Goal: Task Accomplishment & Management: Use online tool/utility

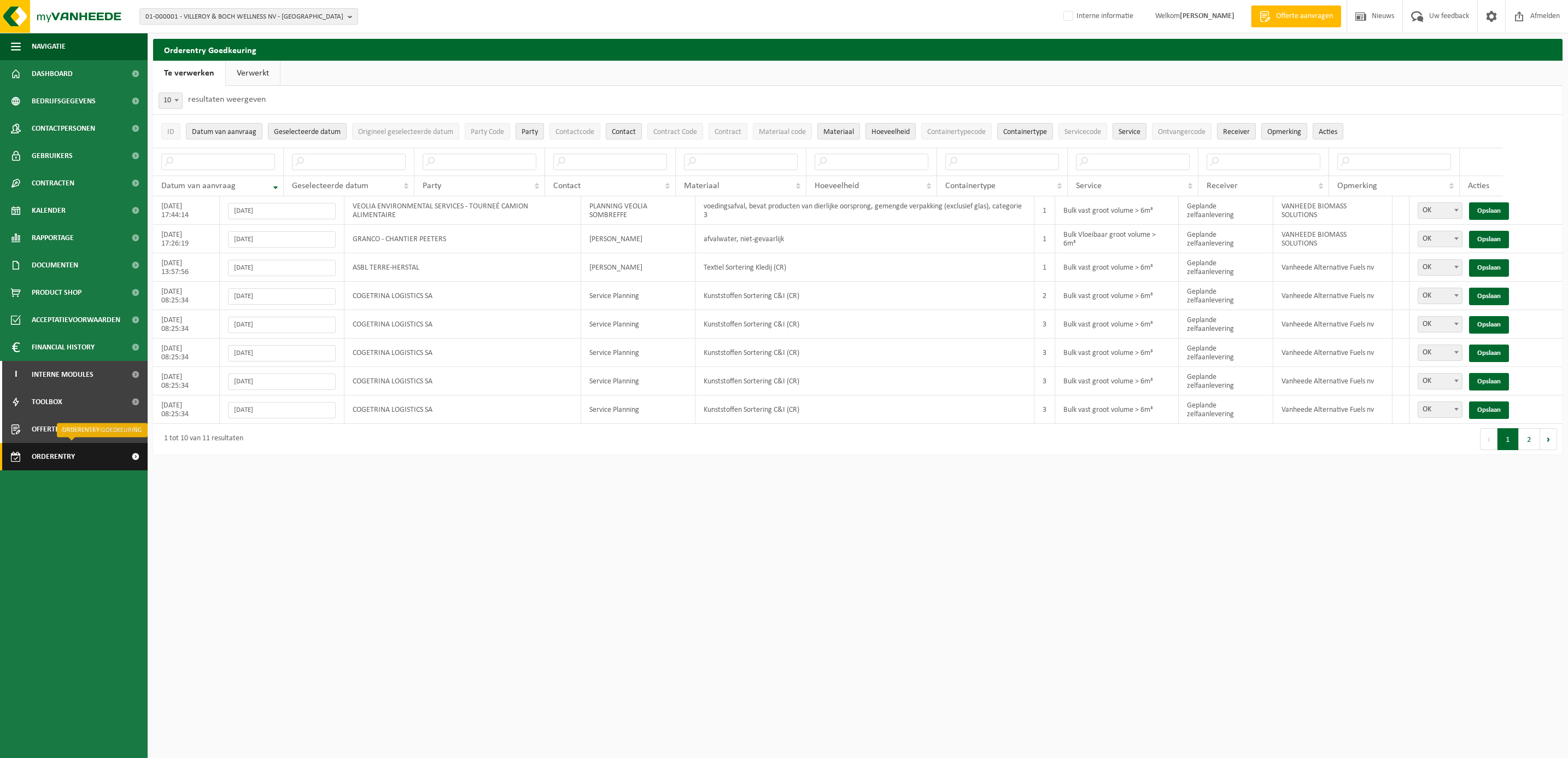
click at [45, 460] on span "Orderentry Goedkeuring" at bounding box center [77, 457] width 92 height 27
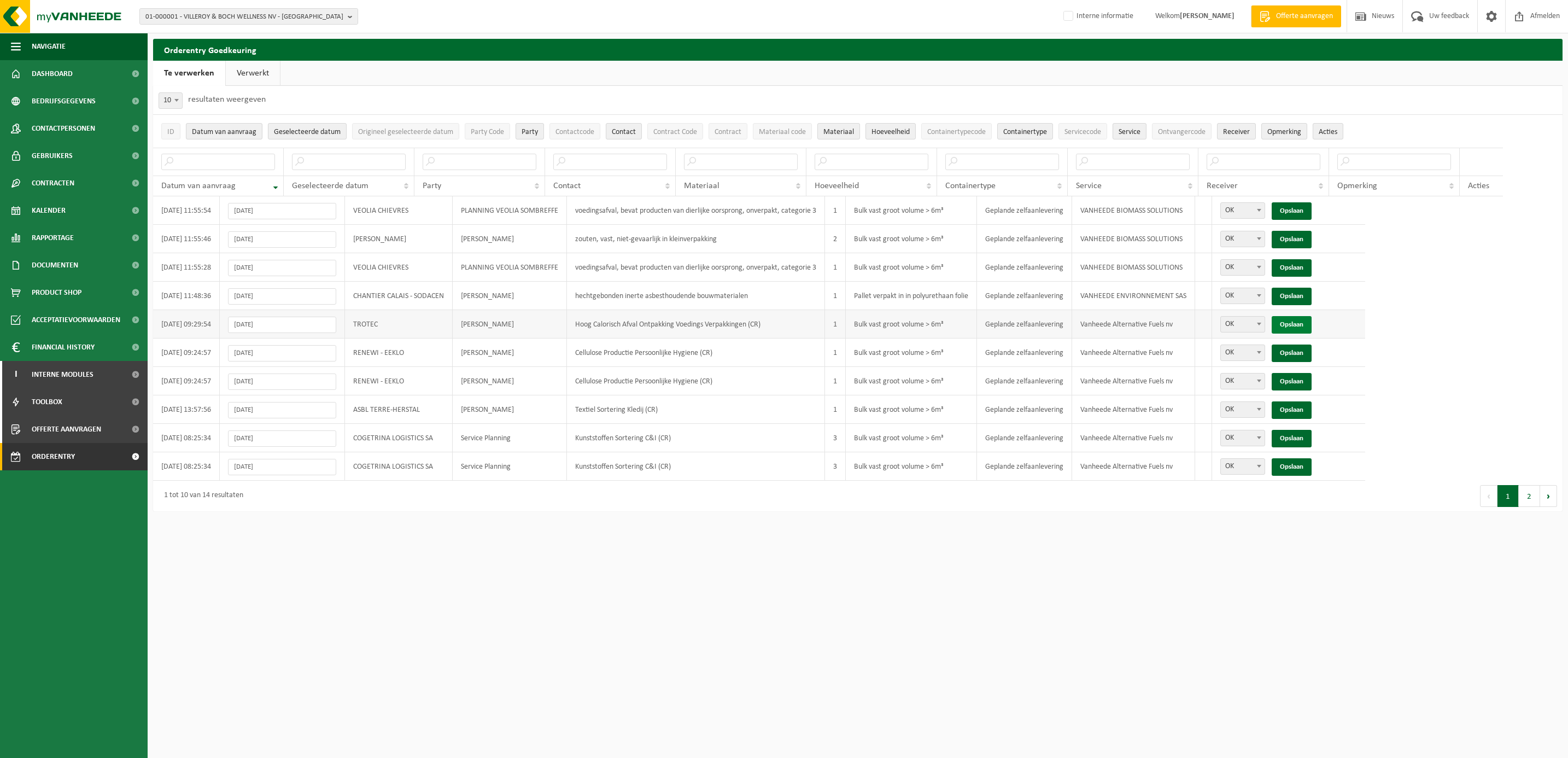
click at [1306, 326] on link "Opslaan" at bounding box center [1292, 325] width 40 height 18
click at [1076, 163] on input "text" at bounding box center [1133, 161] width 114 height 16
click at [1206, 163] on input "text" at bounding box center [1263, 161] width 114 height 16
type input "fuels"
